Goal: Information Seeking & Learning: Check status

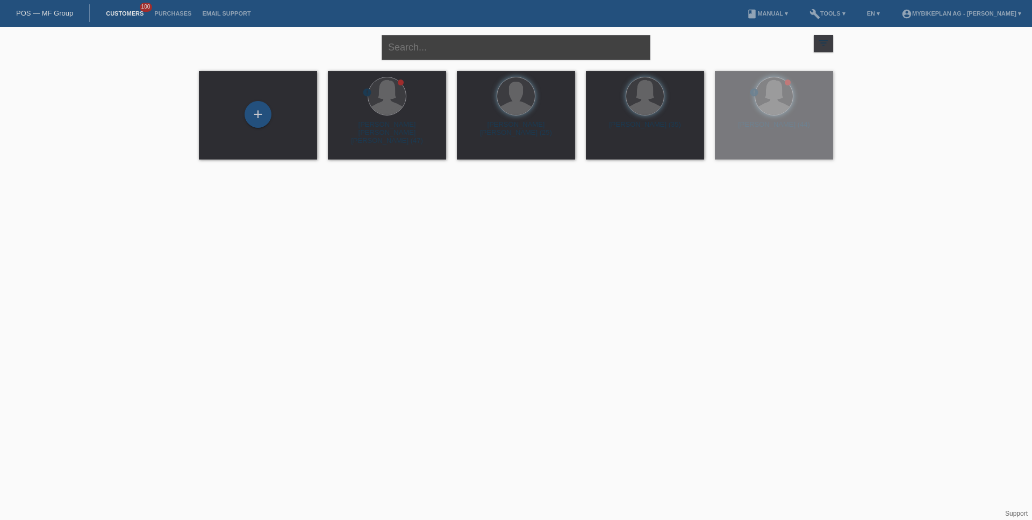
click at [484, 54] on input "text" at bounding box center [516, 47] width 269 height 25
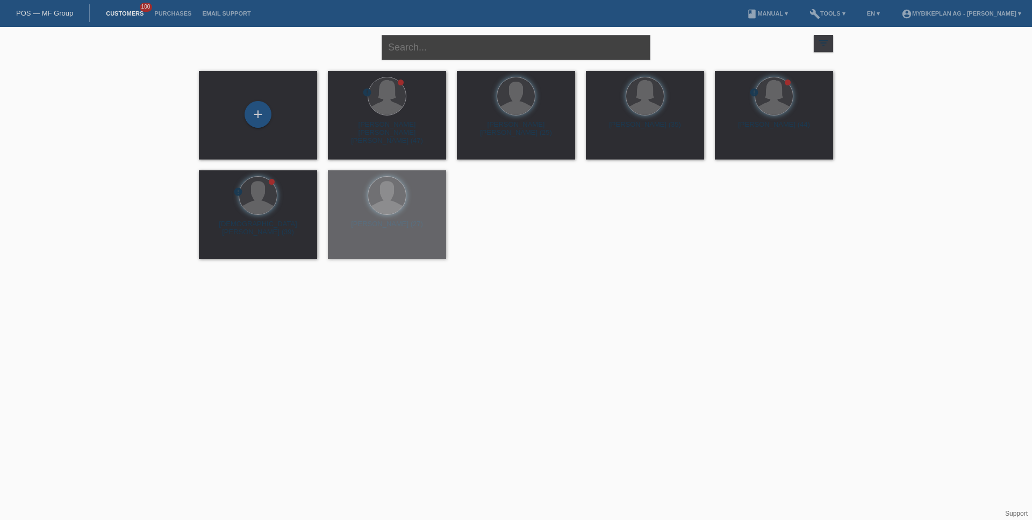
paste input "POSP00024000"
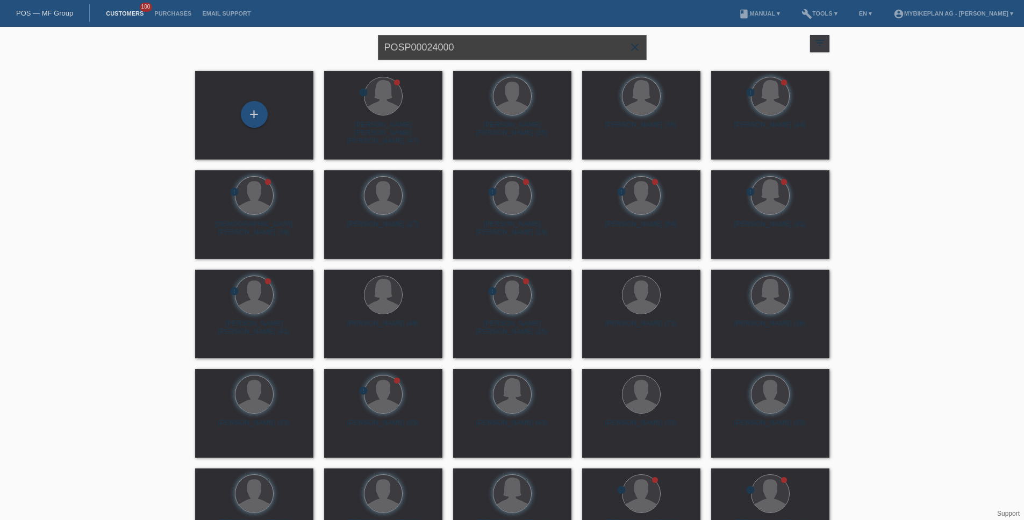
type input "POSP00024000"
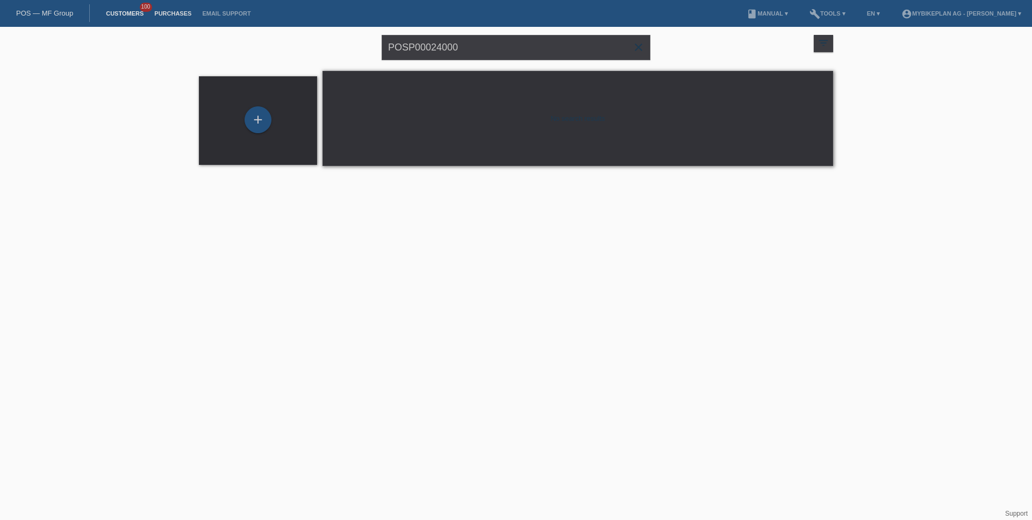
click at [177, 14] on link "Purchases" at bounding box center [173, 13] width 48 height 6
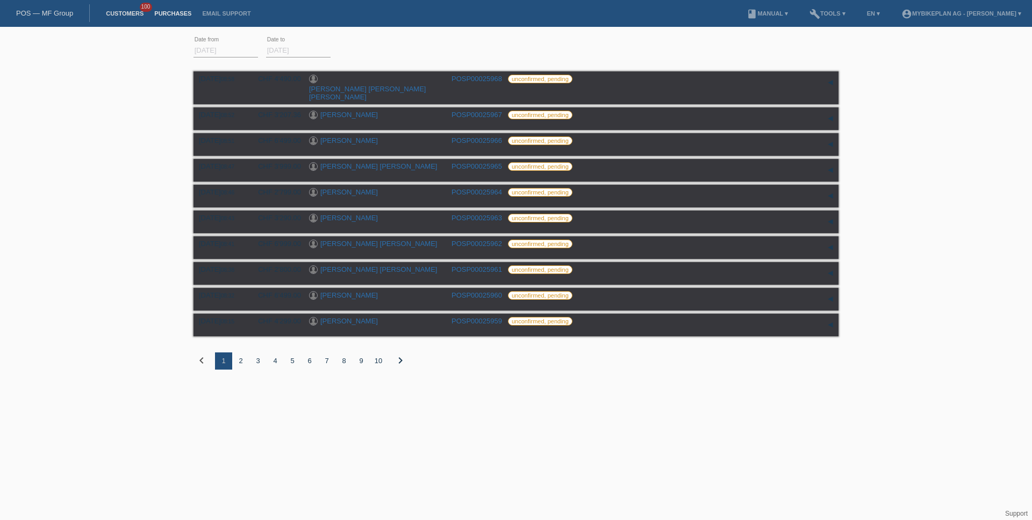
click at [115, 12] on link "Customers" at bounding box center [125, 13] width 48 height 6
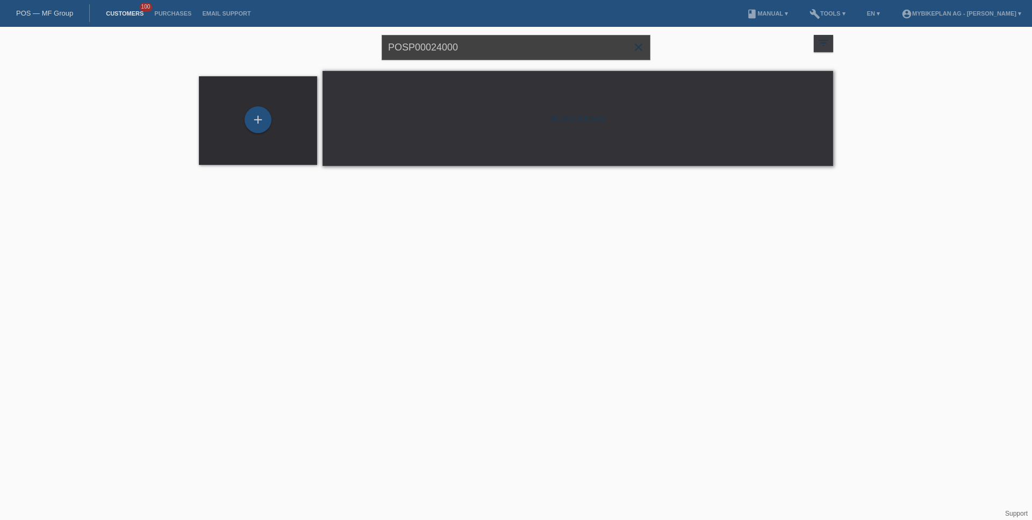
click at [478, 52] on input "POSP00024000" at bounding box center [516, 47] width 269 height 25
paste input "[PERSON_NAME]"
type input "[PERSON_NAME]"
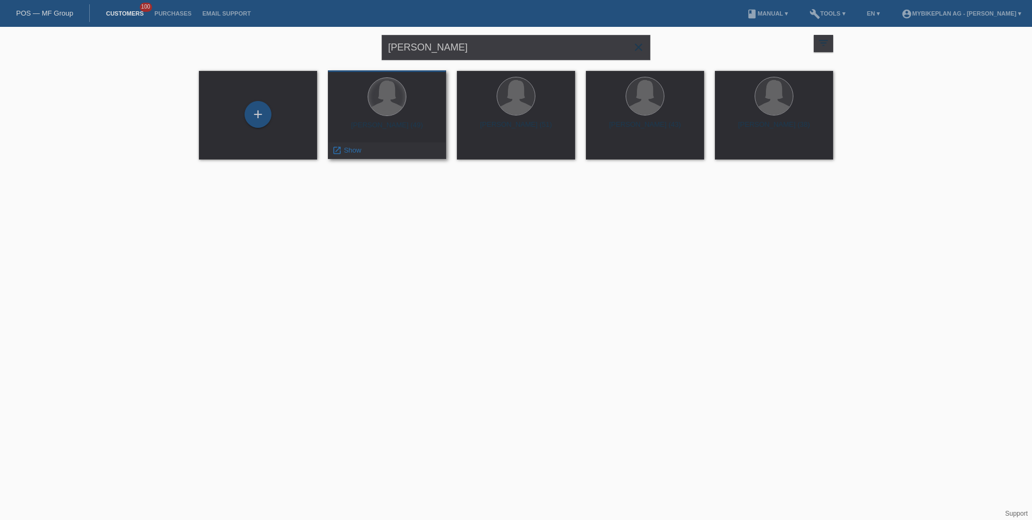
click at [388, 113] on div at bounding box center [387, 97] width 38 height 38
click at [402, 128] on div "[PERSON_NAME] (49)" at bounding box center [387, 129] width 101 height 17
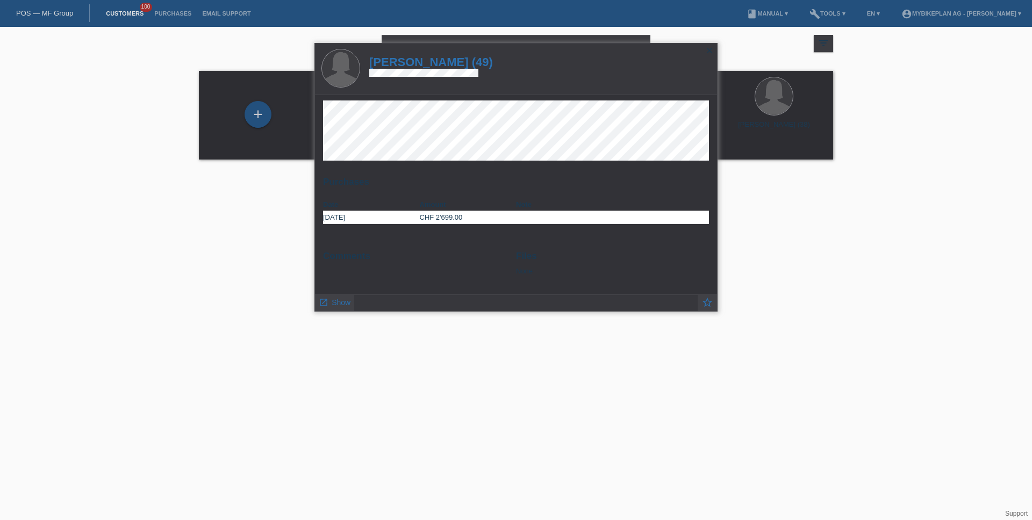
click at [449, 66] on h1 "[PERSON_NAME] (49)" at bounding box center [431, 61] width 124 height 13
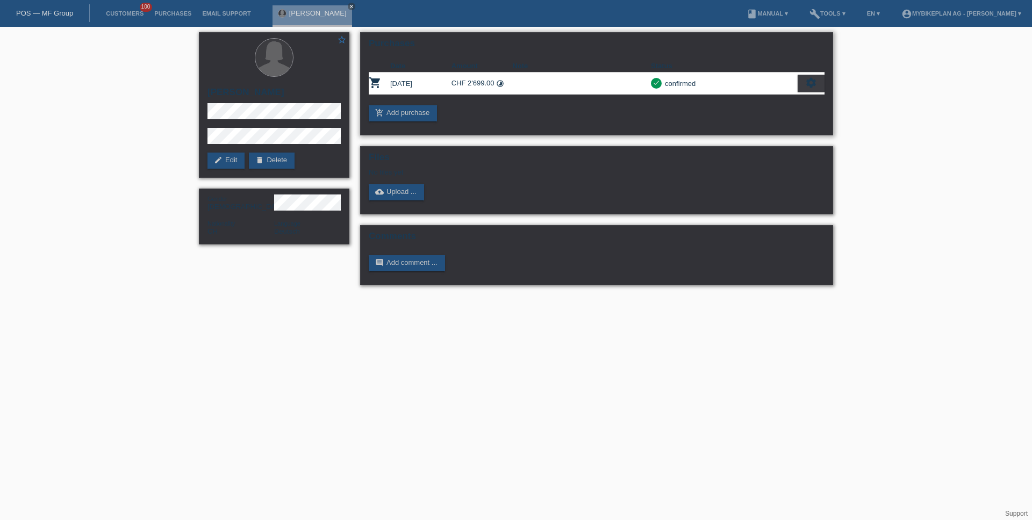
click at [411, 63] on th "Date" at bounding box center [420, 66] width 61 height 13
click at [826, 82] on div "Purchases Date Amount Note Status shopping_cart 26.06.2025 CHF 2'699.00 timelap…" at bounding box center [596, 83] width 473 height 103
click at [821, 85] on div "settings" at bounding box center [811, 83] width 27 height 17
click at [737, 100] on span "Show" at bounding box center [732, 100] width 21 height 13
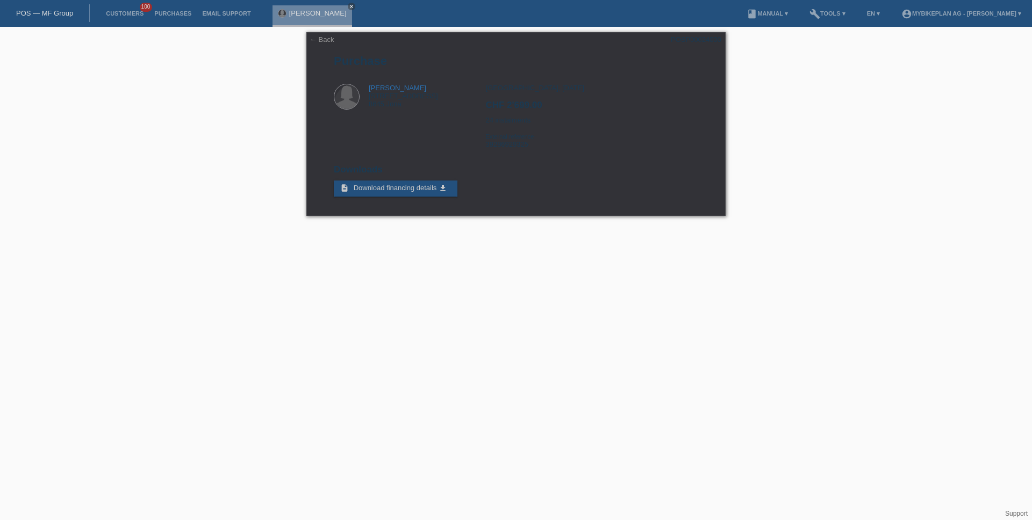
click at [63, 16] on link "POS — MF Group" at bounding box center [44, 13] width 57 height 8
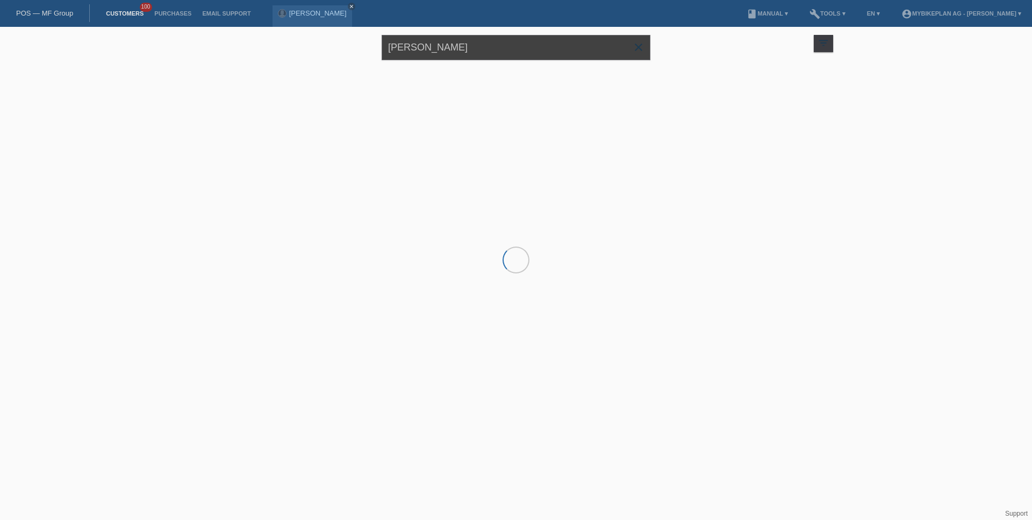
click at [434, 52] on input "Marion Mähr" at bounding box center [516, 47] width 269 height 25
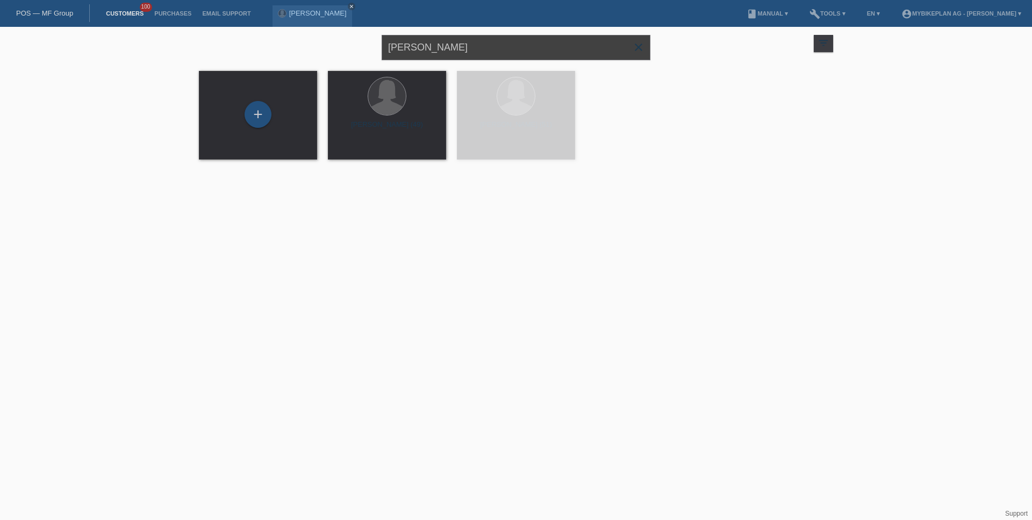
click at [434, 52] on input "Marion Mähr" at bounding box center [516, 47] width 269 height 25
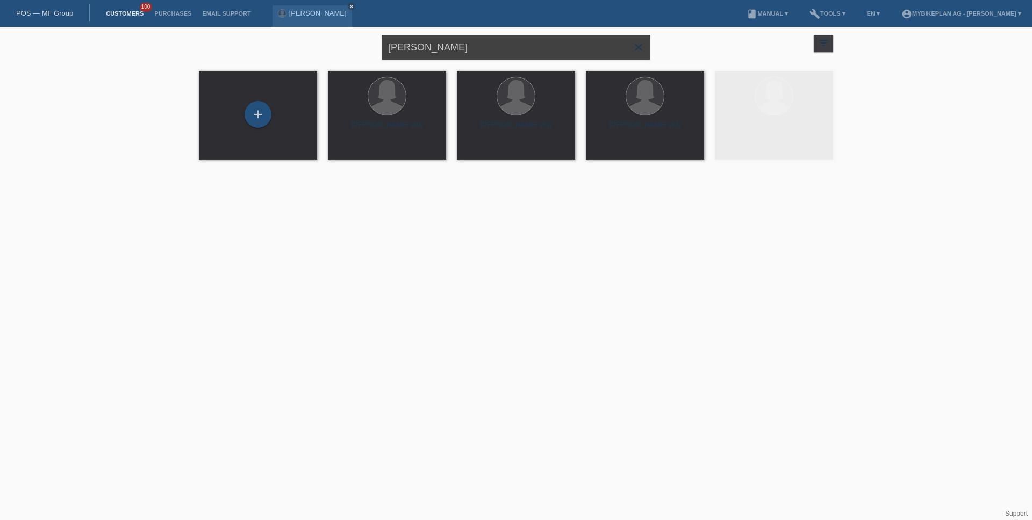
paste input "co Raschle"
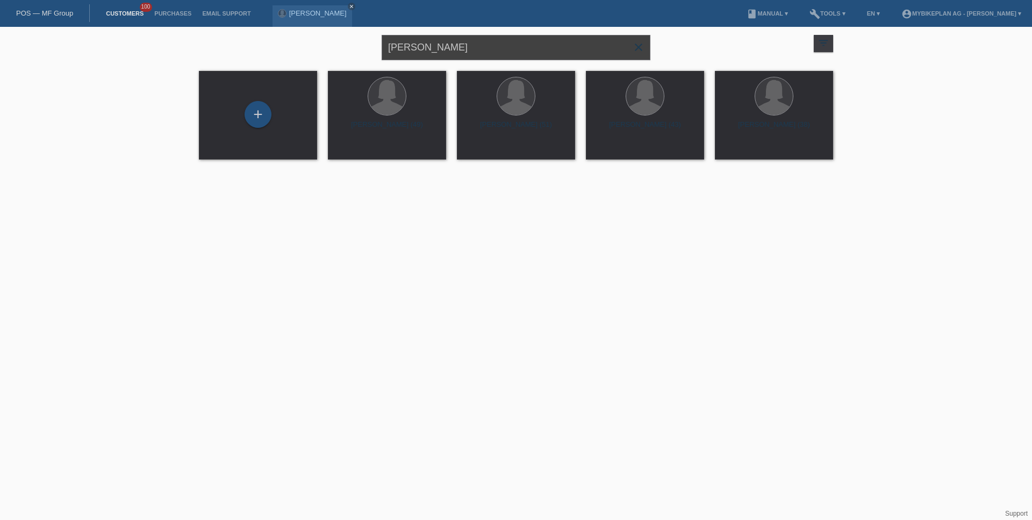
type input "Marco Raschle"
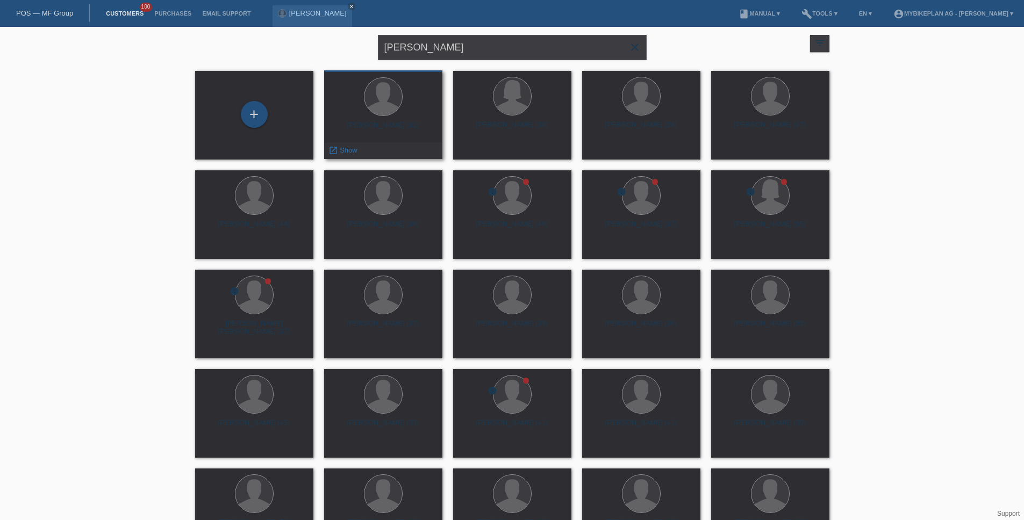
click at [402, 113] on div at bounding box center [383, 97] width 101 height 40
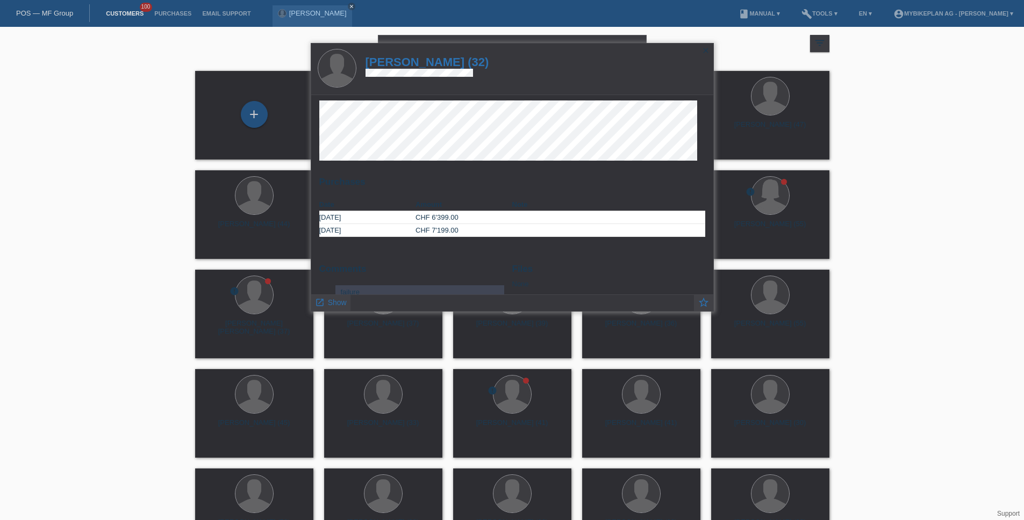
click at [432, 62] on h1 "Marco Raschle (32)" at bounding box center [428, 61] width 124 height 13
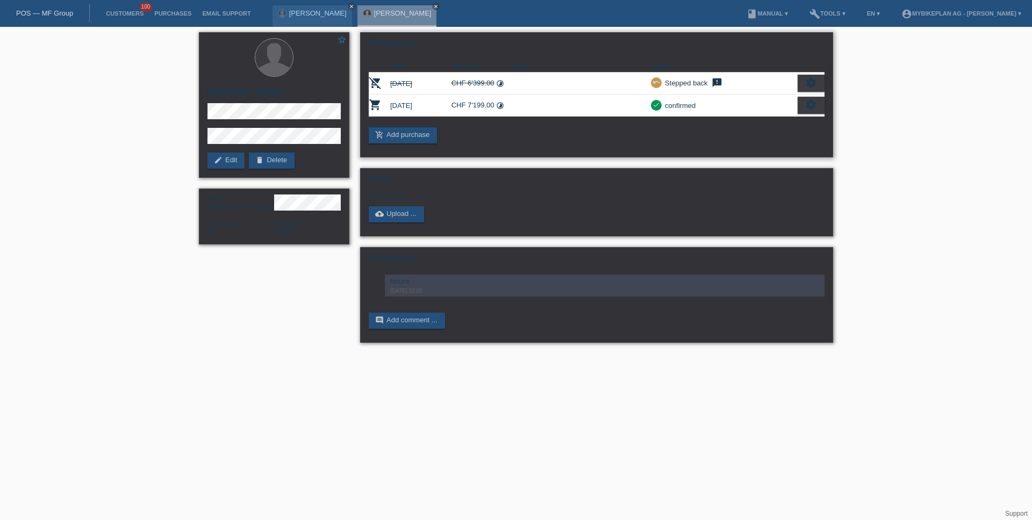
click at [816, 109] on icon "settings" at bounding box center [811, 105] width 12 height 12
click at [780, 119] on div "fullscreen Show" at bounding box center [764, 123] width 117 height 16
